Goal: Information Seeking & Learning: Learn about a topic

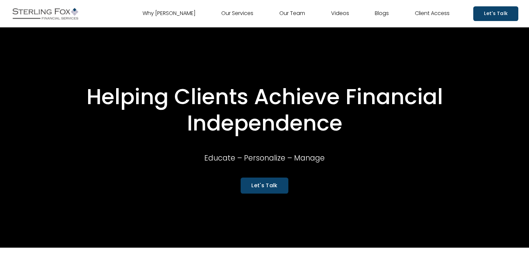
click at [338, 15] on link "Videos" at bounding box center [340, 13] width 18 height 11
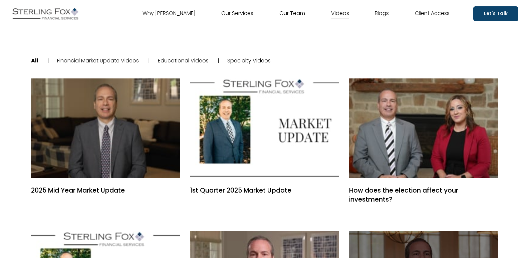
click at [258, 58] on link "Specialty Videos" at bounding box center [248, 61] width 43 height 8
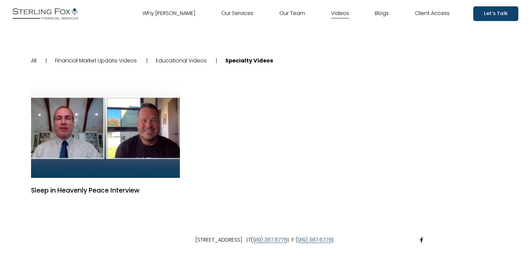
click at [172, 13] on link "Why [PERSON_NAME]" at bounding box center [168, 13] width 53 height 11
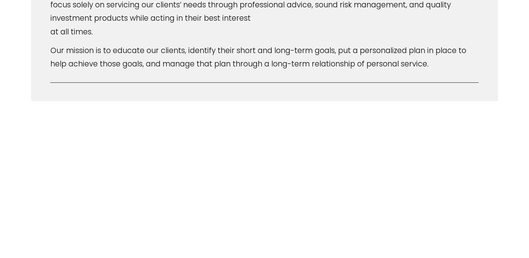
scroll to position [334, 0]
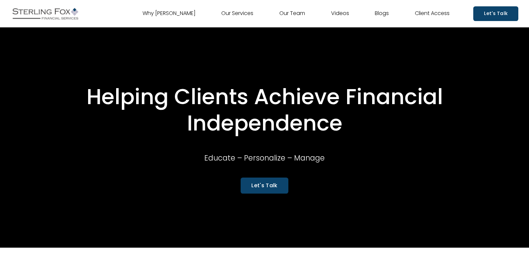
click at [237, 16] on link "Our Services" at bounding box center [237, 13] width 32 height 11
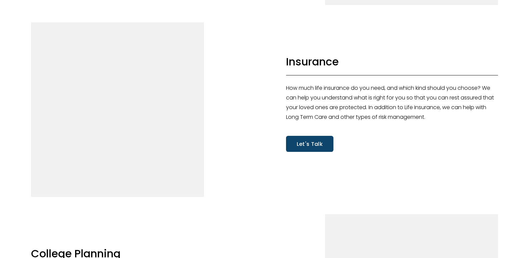
scroll to position [801, 0]
